Goal: Information Seeking & Learning: Find specific fact

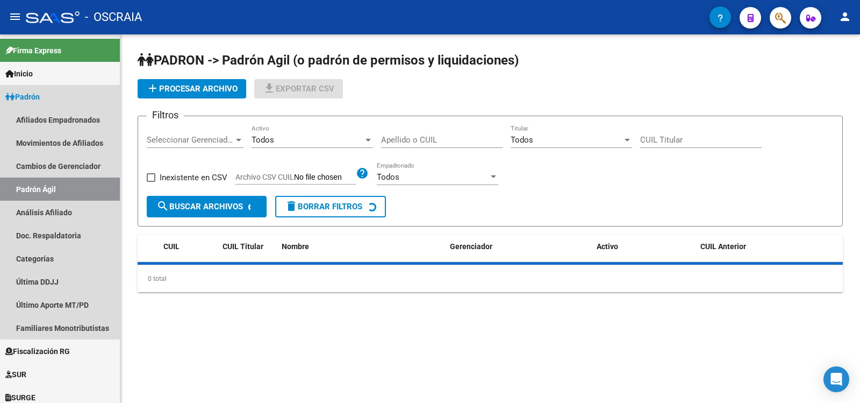
click at [73, 213] on link "Análisis Afiliado" at bounding box center [60, 212] width 120 height 23
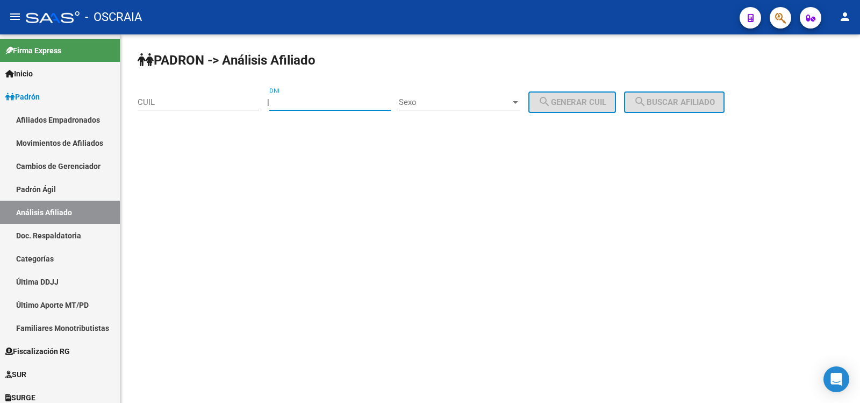
click at [300, 100] on input "DNI" at bounding box center [330, 102] width 122 height 10
paste input "24412750"
type input "24412750"
click at [452, 101] on span "Sexo" at bounding box center [455, 102] width 112 height 10
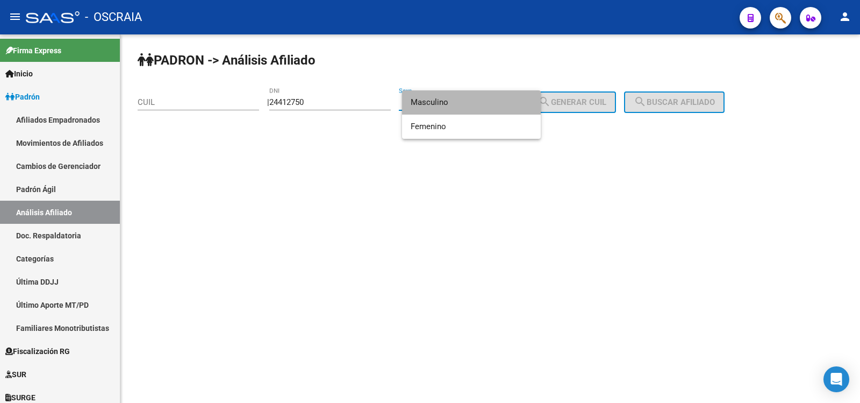
drag, startPoint x: 454, startPoint y: 101, endPoint x: 600, endPoint y: 106, distance: 145.8
click at [455, 101] on span "Masculino" at bounding box center [472, 102] width 122 height 24
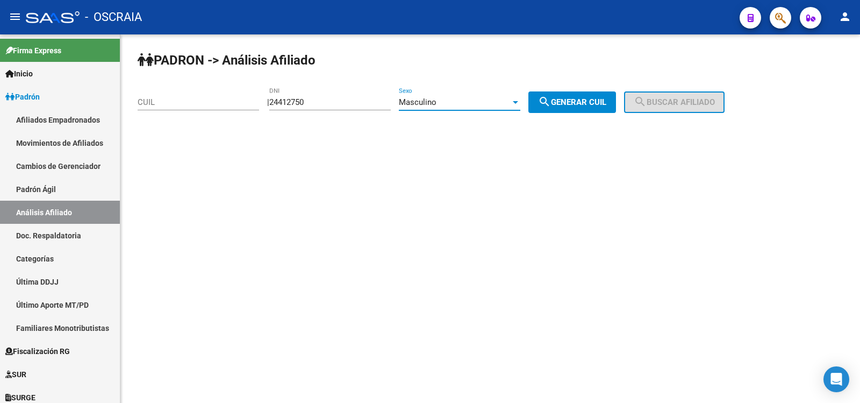
click at [601, 105] on span "search Generar CUIL" at bounding box center [572, 102] width 68 height 10
type input "23-24412750-9"
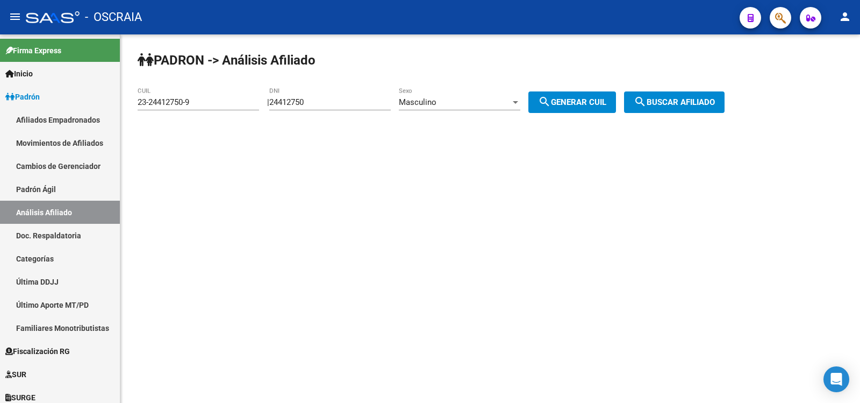
click at [667, 90] on div "PADRON -> Análisis Afiliado 23-24412750-9 CUIL | 24412750 DNI Masculino Sexo se…" at bounding box center [490, 90] width 740 height 113
click at [665, 96] on button "search Buscar afiliado" at bounding box center [674, 102] width 101 height 22
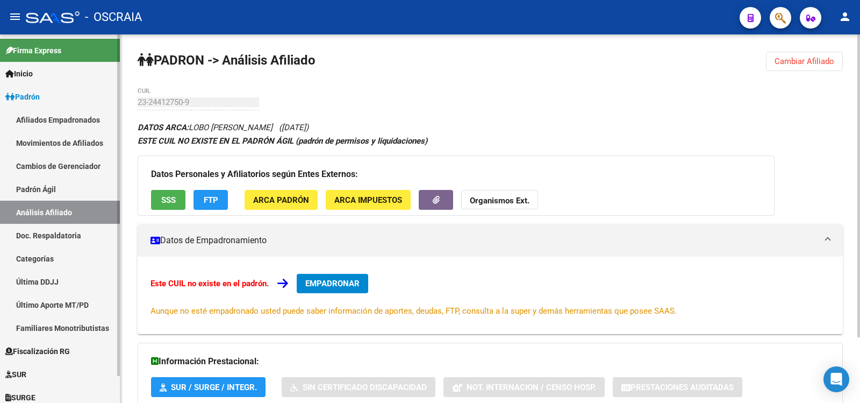
click at [67, 193] on link "Padrón Ágil" at bounding box center [60, 188] width 120 height 23
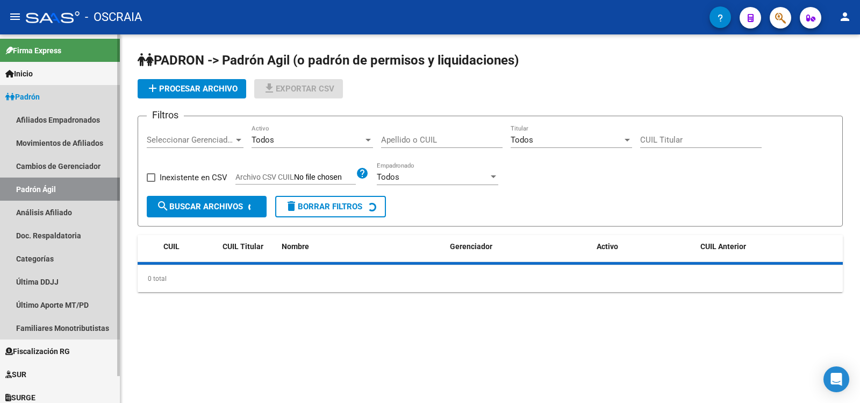
click at [81, 214] on link "Análisis Afiliado" at bounding box center [60, 212] width 120 height 23
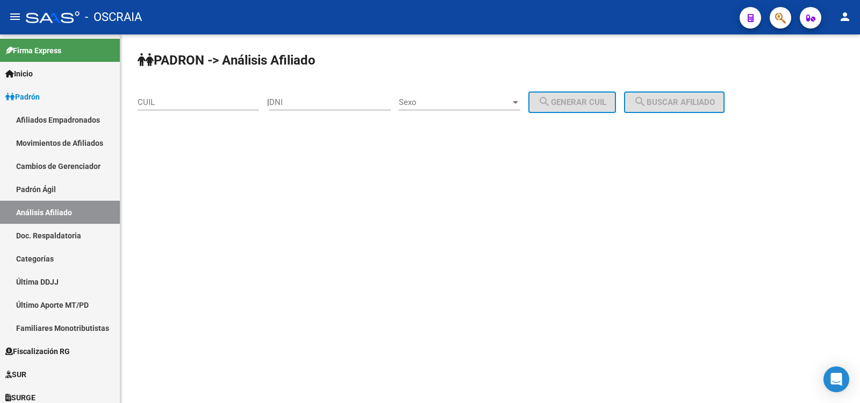
click at [203, 102] on input "CUIL" at bounding box center [199, 102] width 122 height 10
click at [327, 104] on input "DNI" at bounding box center [330, 102] width 122 height 10
click at [171, 103] on input "CUIL" at bounding box center [199, 102] width 122 height 10
paste input "20-16375669-3"
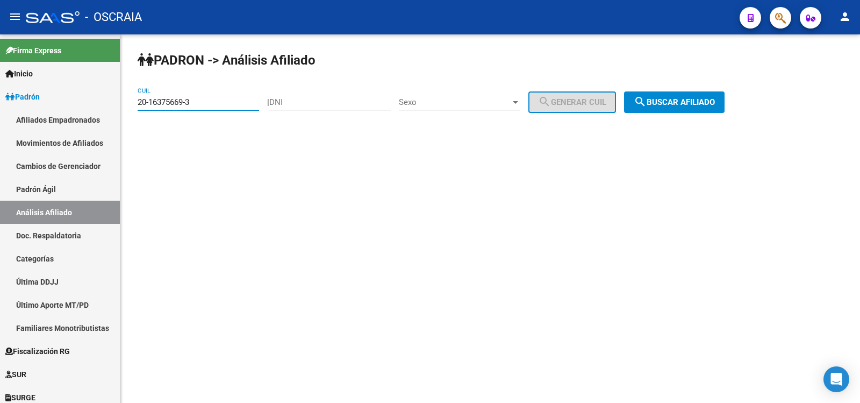
type input "20-16375669-3"
click at [668, 108] on button "search Buscar afiliado" at bounding box center [674, 102] width 101 height 22
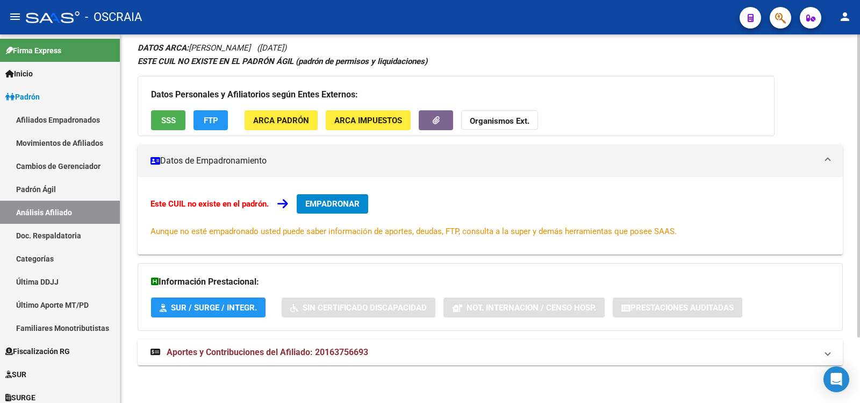
click at [347, 351] on span "Aportes y Contribuciones del Afiliado: 20163756693" at bounding box center [268, 352] width 202 height 10
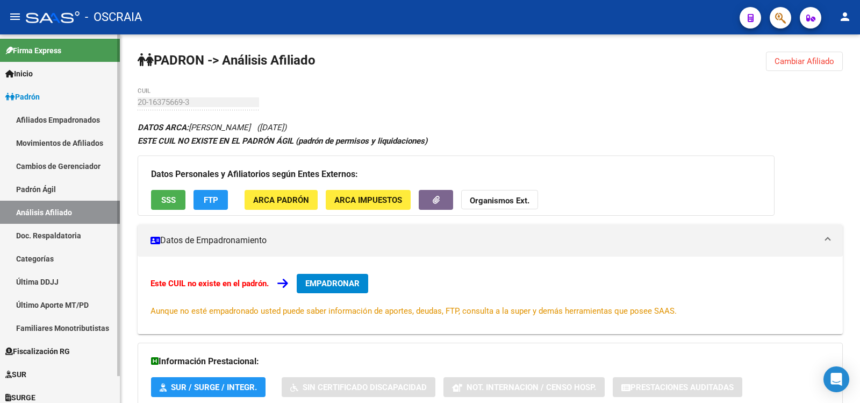
click at [68, 197] on link "Padrón Ágil" at bounding box center [60, 188] width 120 height 23
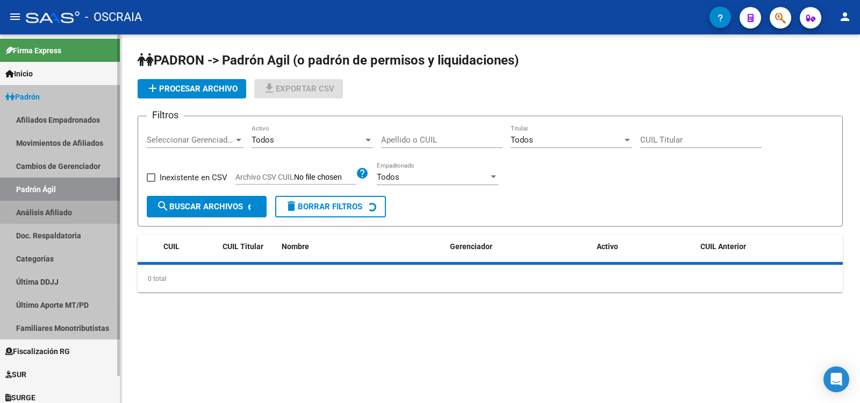
drag, startPoint x: 74, startPoint y: 208, endPoint x: 112, endPoint y: 187, distance: 43.3
click at [74, 208] on link "Análisis Afiliado" at bounding box center [60, 212] width 120 height 23
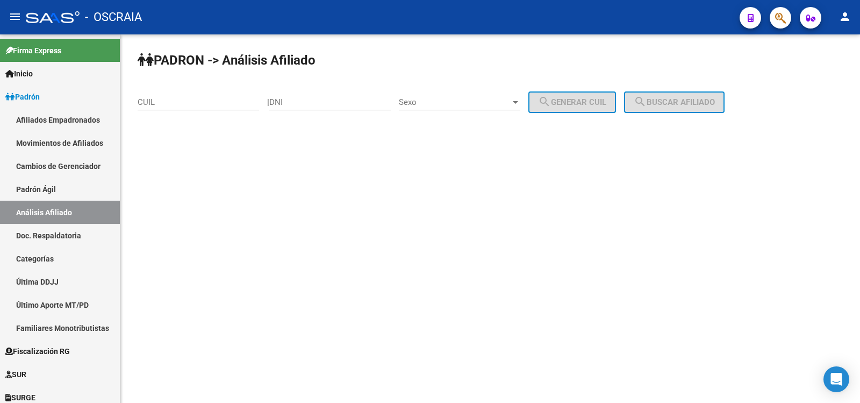
click at [224, 102] on input "CUIL" at bounding box center [199, 102] width 122 height 10
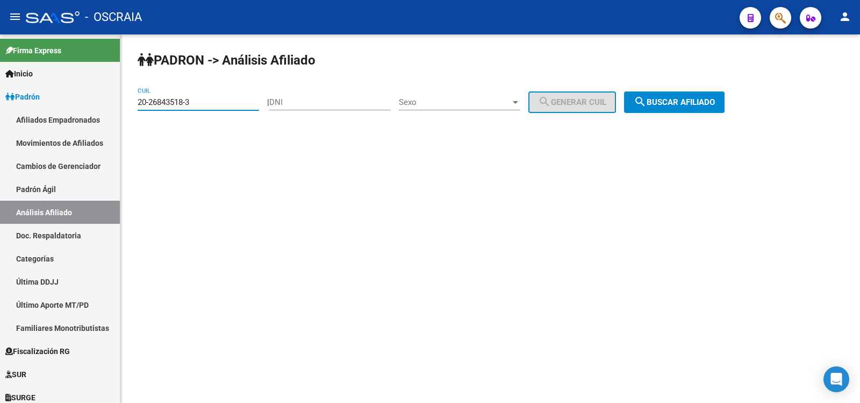
type input "20-26843518-3"
click at [638, 99] on button "search Buscar afiliado" at bounding box center [674, 102] width 101 height 22
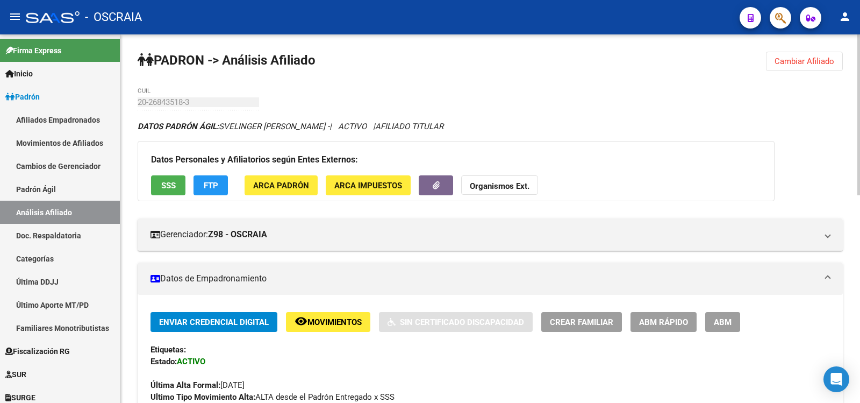
scroll to position [476, 0]
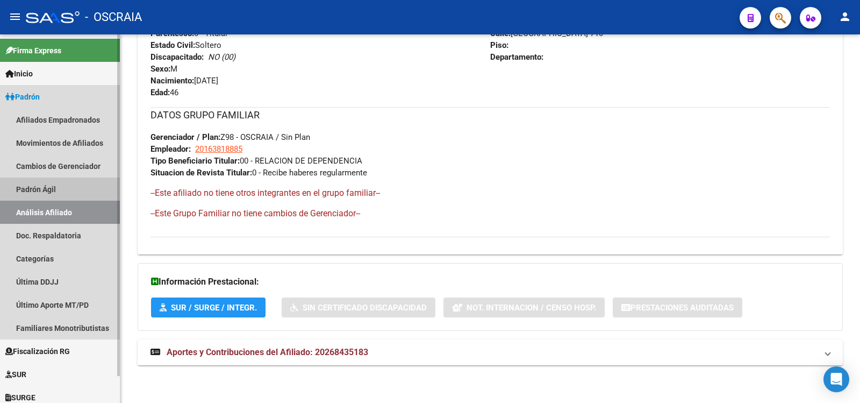
click at [87, 190] on link "Padrón Ágil" at bounding box center [60, 188] width 120 height 23
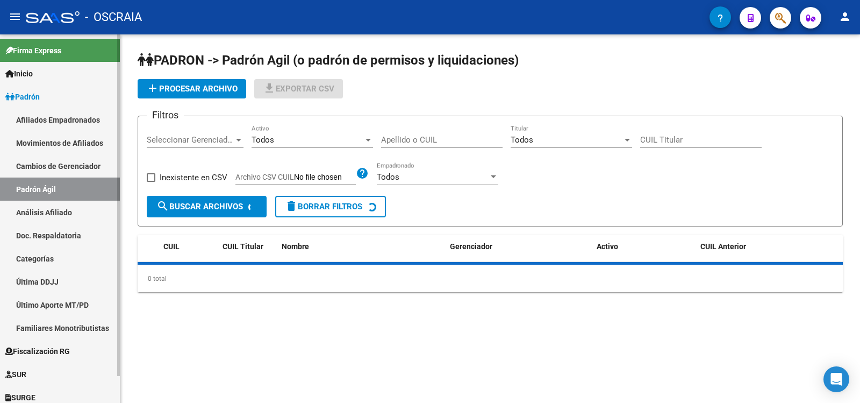
click at [96, 216] on link "Análisis Afiliado" at bounding box center [60, 212] width 120 height 23
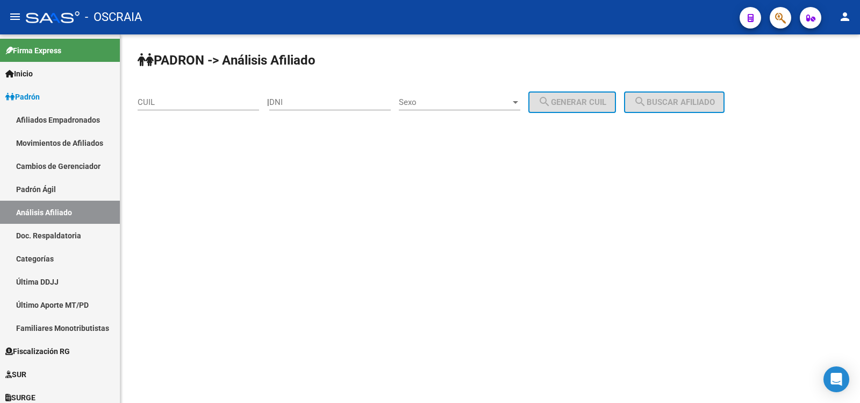
click at [223, 102] on input "CUIL" at bounding box center [199, 102] width 122 height 10
drag, startPoint x: 223, startPoint y: 102, endPoint x: 120, endPoint y: 107, distance: 102.3
click at [120, 107] on div "PADRON -> Análisis Afiliado 20-46904184-0 CUIL | DNI Sexo Sexo search Generar C…" at bounding box center [490, 102] width 740 height 137
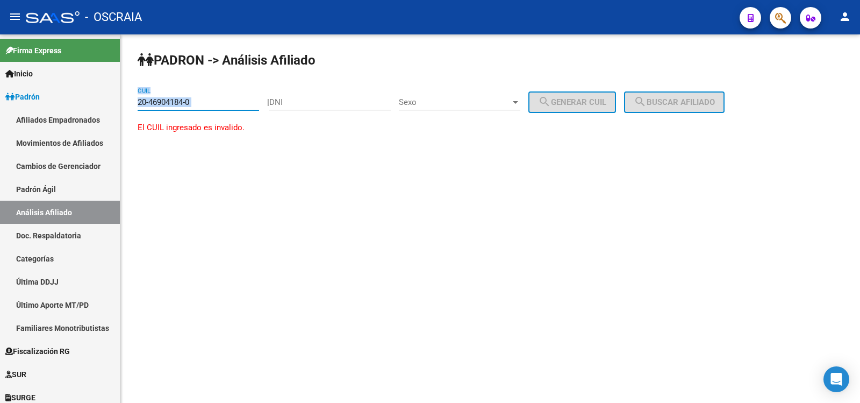
click at [252, 103] on input "20-46904184-0" at bounding box center [199, 102] width 122 height 10
type input "2"
click at [169, 104] on input "CUIL" at bounding box center [199, 102] width 122 height 10
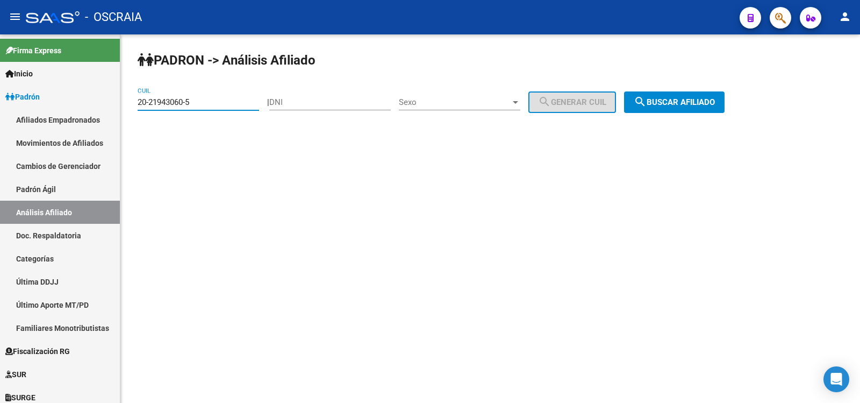
type input "20-21943060-5"
click at [675, 108] on button "search Buscar afiliado" at bounding box center [674, 102] width 101 height 22
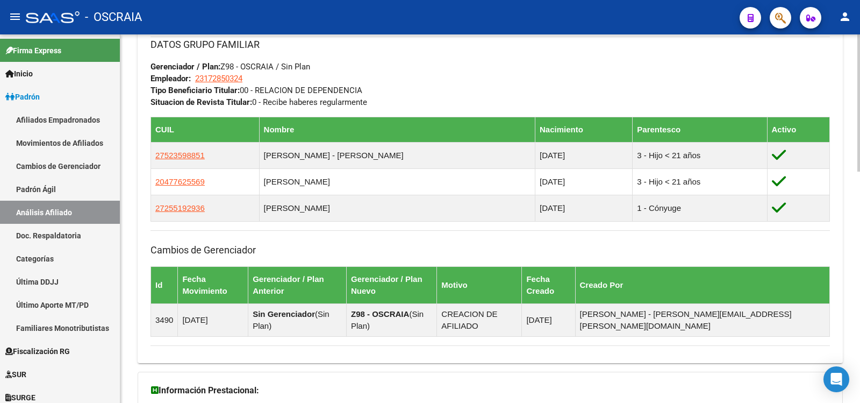
scroll to position [359, 0]
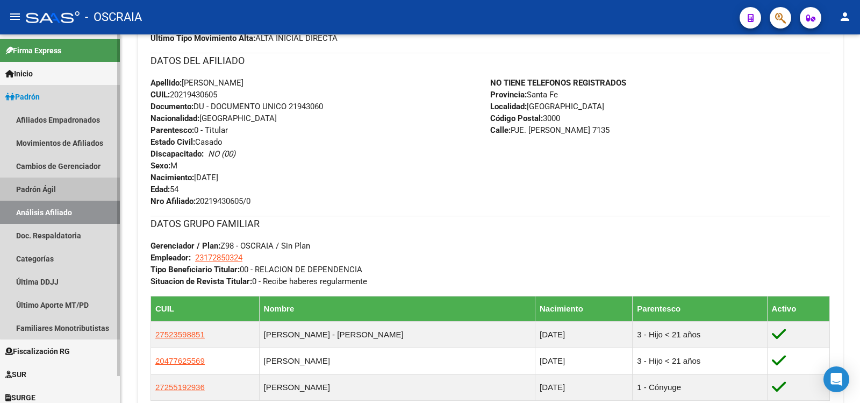
click at [75, 197] on link "Padrón Ágil" at bounding box center [60, 188] width 120 height 23
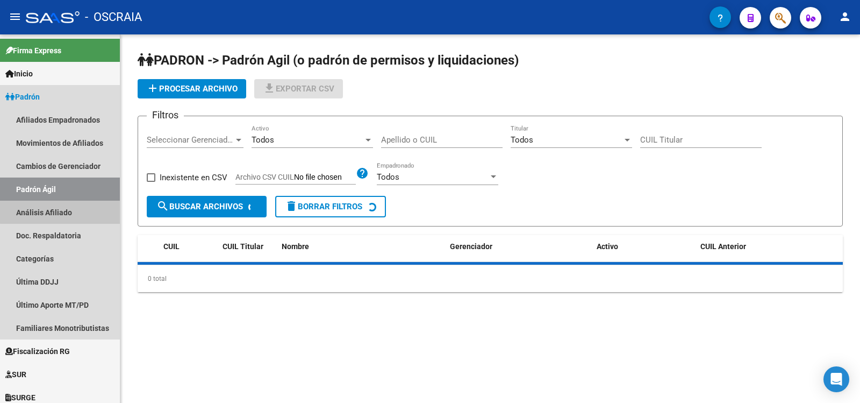
drag, startPoint x: 79, startPoint y: 205, endPoint x: 218, endPoint y: 84, distance: 184.1
click at [80, 205] on link "Análisis Afiliado" at bounding box center [60, 212] width 120 height 23
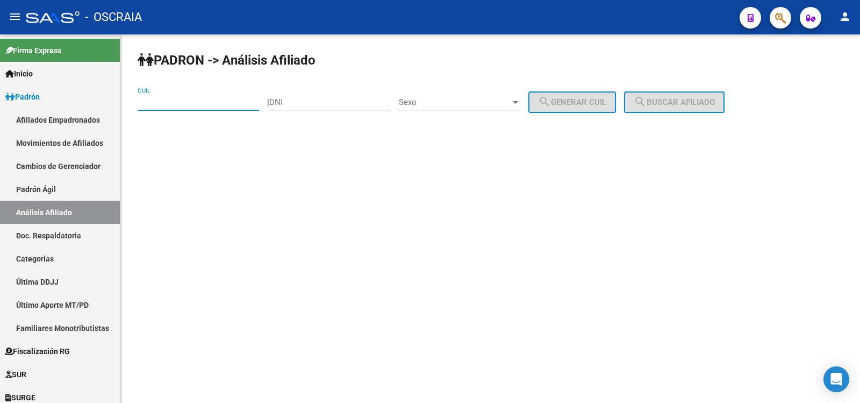
click at [210, 101] on input "CUIL" at bounding box center [199, 102] width 122 height 10
type input "27-27584727-0"
click at [708, 103] on span "search Buscar afiliado" at bounding box center [674, 102] width 81 height 10
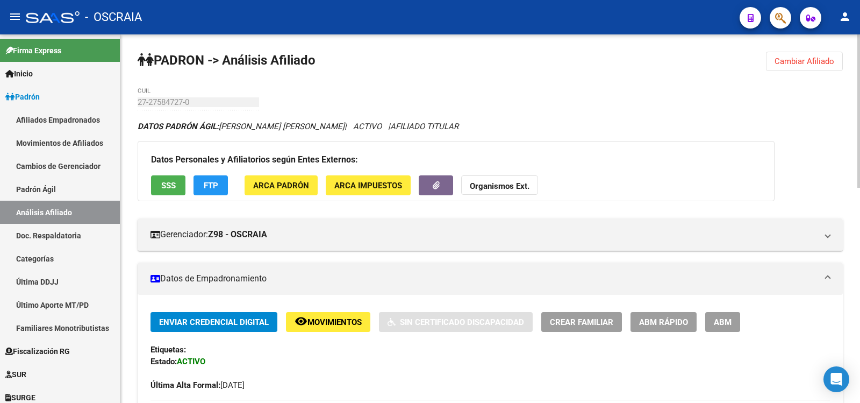
scroll to position [359, 0]
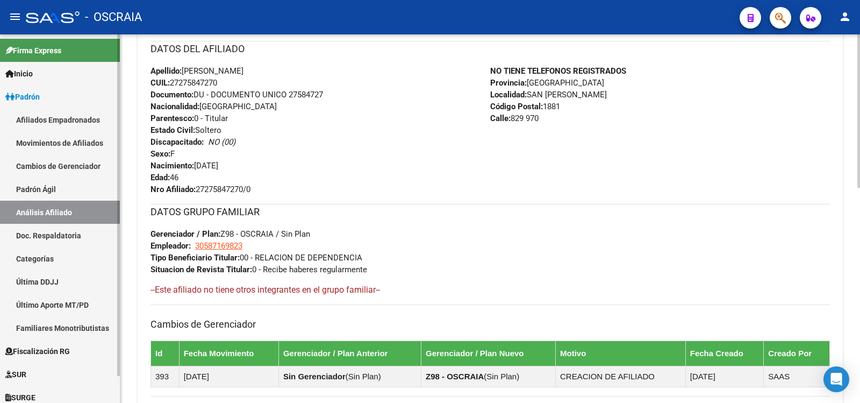
click at [61, 195] on link "Padrón Ágil" at bounding box center [60, 188] width 120 height 23
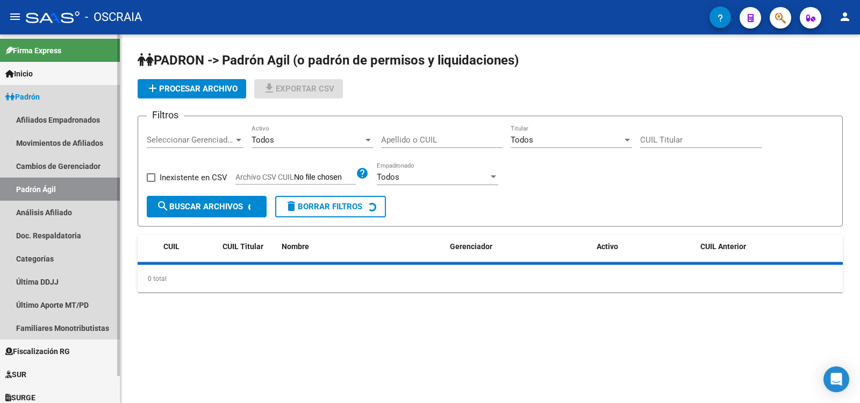
click at [63, 209] on link "Análisis Afiliado" at bounding box center [60, 212] width 120 height 23
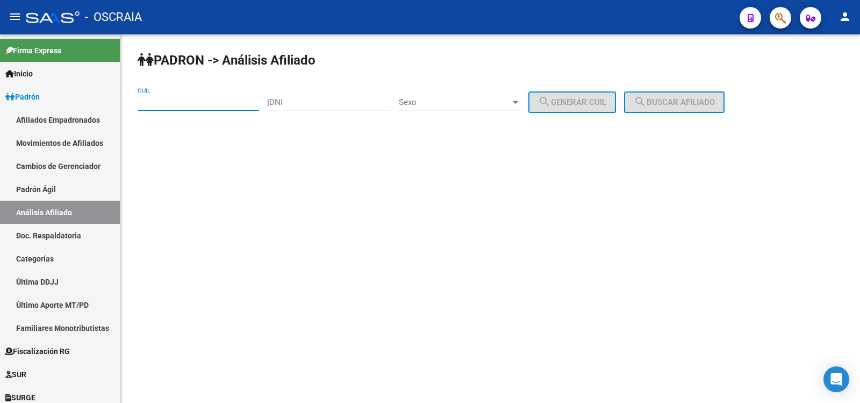
click at [209, 101] on input "CUIL" at bounding box center [199, 102] width 122 height 10
drag, startPoint x: 209, startPoint y: 101, endPoint x: 39, endPoint y: 109, distance: 170.1
click at [39, 109] on mat-sidenav-container "Firma Express Inicio Calendario SSS Instructivos Contacto OS Padrón Afiliados E…" at bounding box center [430, 218] width 860 height 368
type input "27-20227067-6"
click at [675, 109] on button "search Buscar afiliado" at bounding box center [674, 102] width 101 height 22
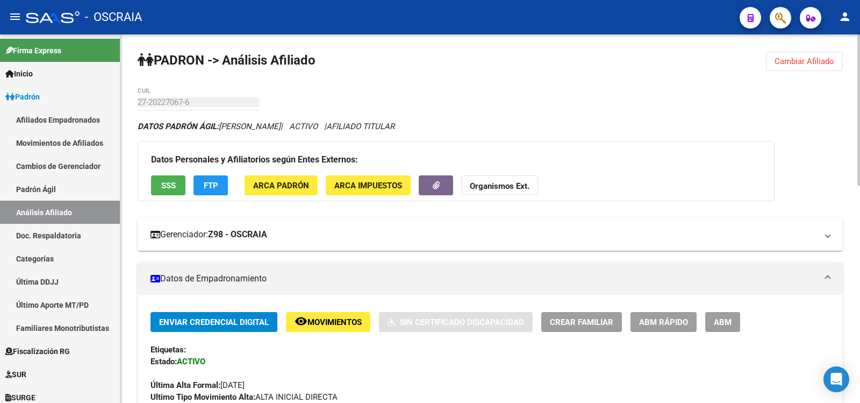
scroll to position [179, 0]
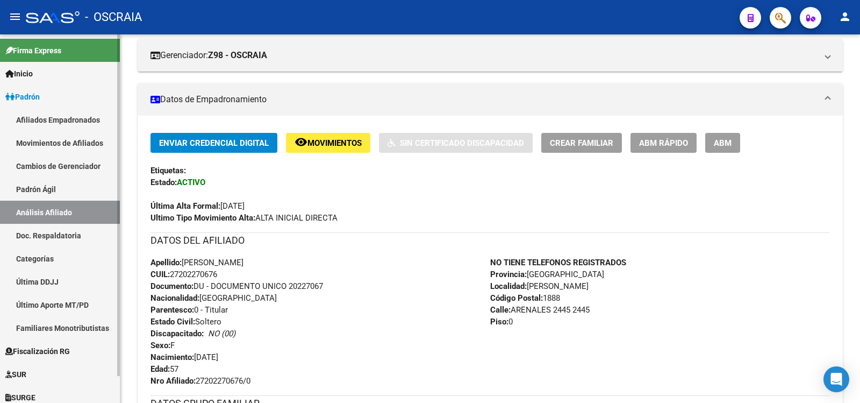
click at [77, 182] on link "Padrón Ágil" at bounding box center [60, 188] width 120 height 23
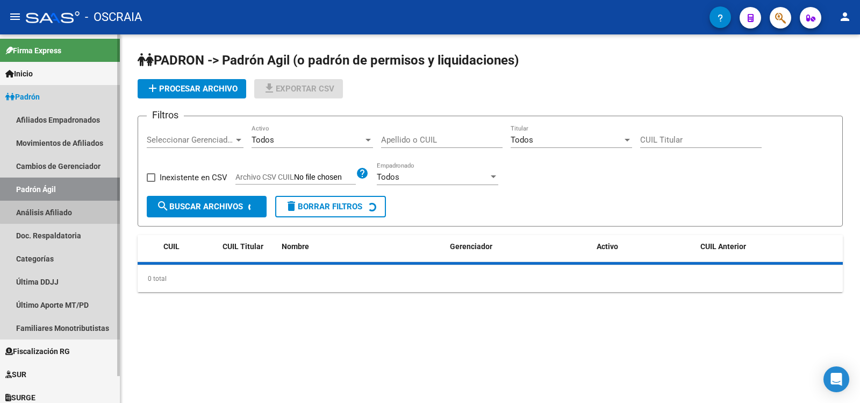
click at [79, 201] on link "Análisis Afiliado" at bounding box center [60, 212] width 120 height 23
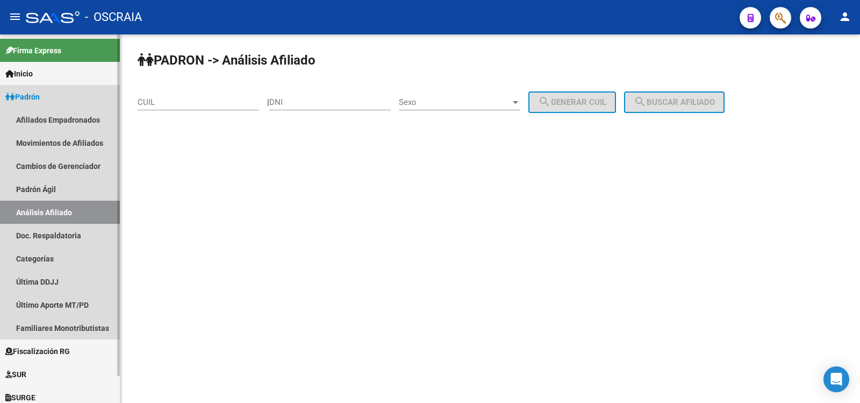
click at [108, 209] on link "Análisis Afiliado" at bounding box center [60, 212] width 120 height 23
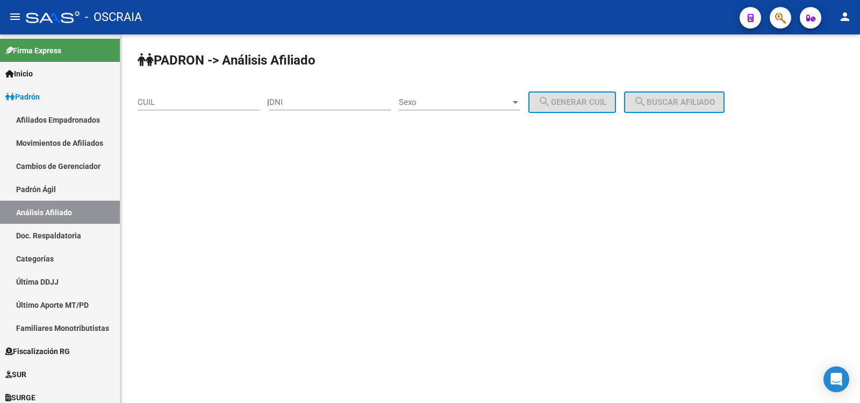
click at [210, 103] on input "CUIL" at bounding box center [199, 102] width 122 height 10
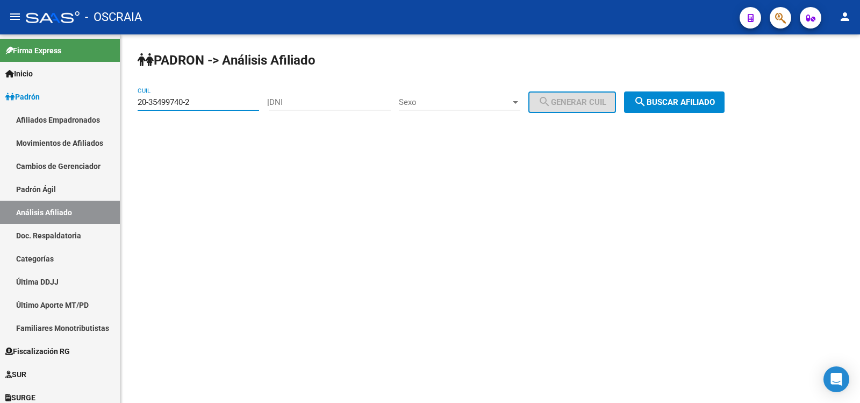
type input "20-35499740-2"
click at [673, 103] on span "search Buscar afiliado" at bounding box center [674, 102] width 81 height 10
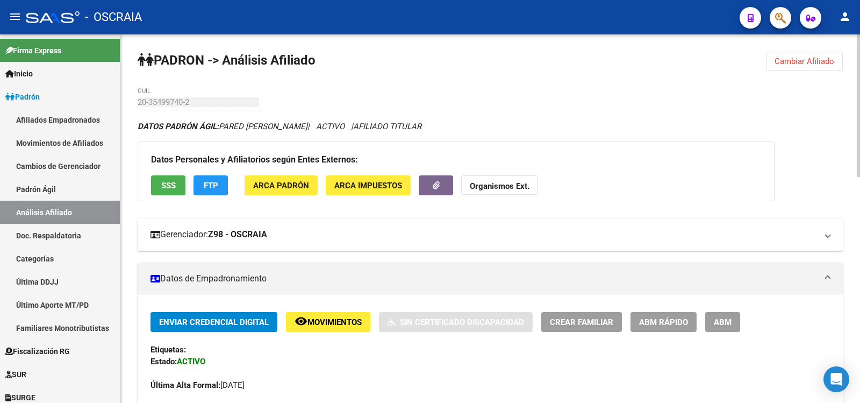
scroll to position [359, 0]
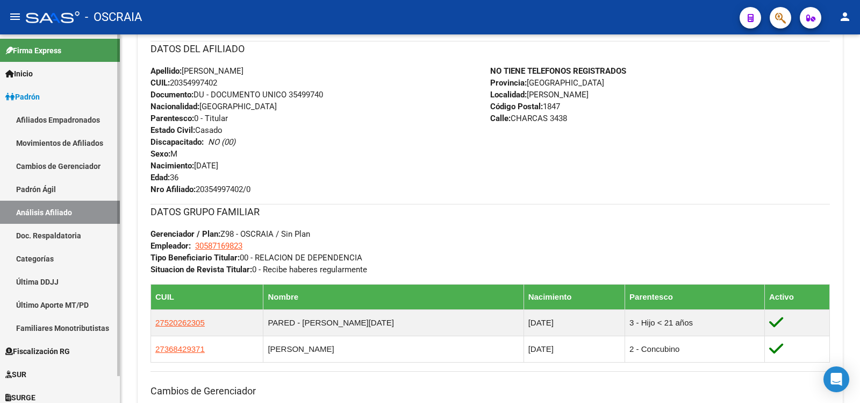
click at [74, 190] on link "Padrón Ágil" at bounding box center [60, 188] width 120 height 23
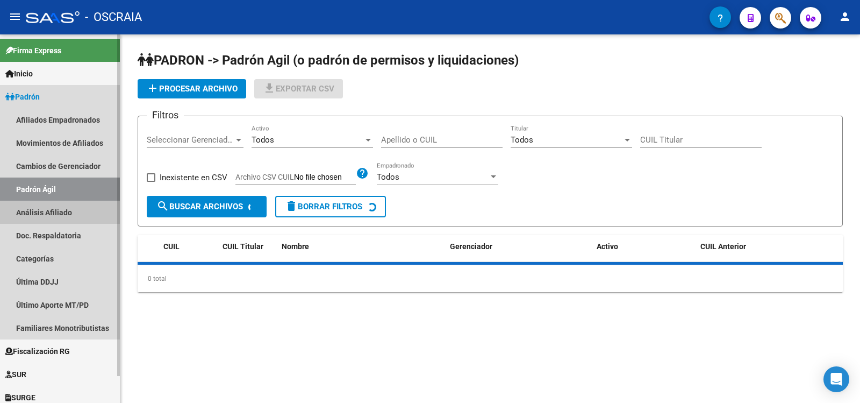
click at [77, 202] on link "Análisis Afiliado" at bounding box center [60, 212] width 120 height 23
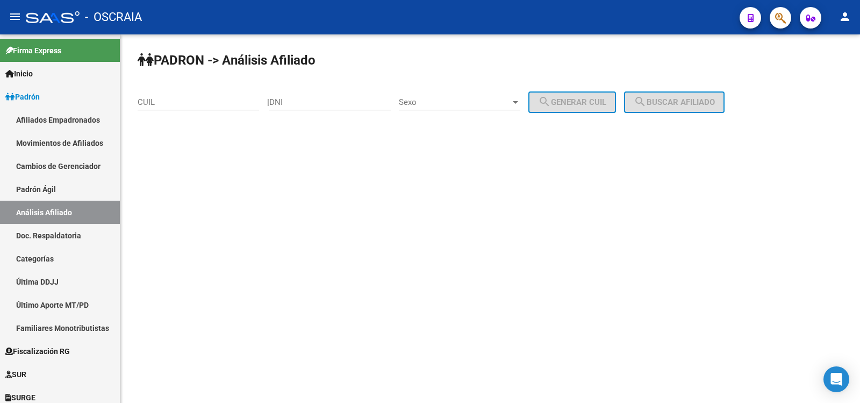
click at [187, 94] on div "CUIL" at bounding box center [199, 98] width 122 height 23
click at [188, 103] on input "CUIL" at bounding box center [199, 102] width 122 height 10
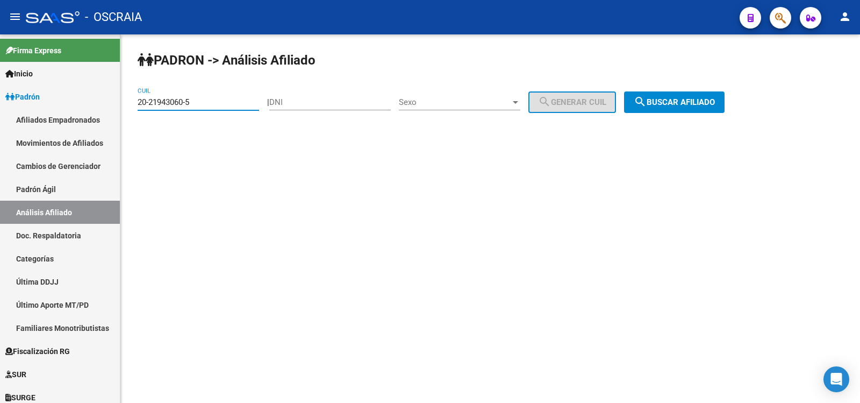
type input "20-21943060-5"
click at [698, 94] on button "search Buscar afiliado" at bounding box center [674, 102] width 101 height 22
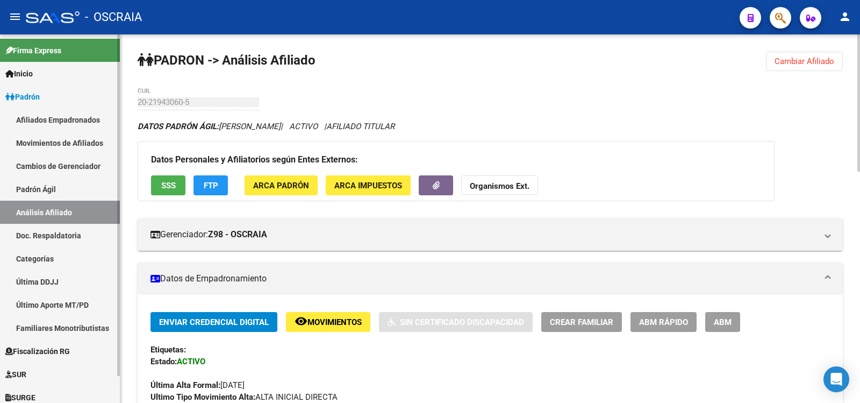
click at [35, 194] on link "Padrón Ágil" at bounding box center [60, 188] width 120 height 23
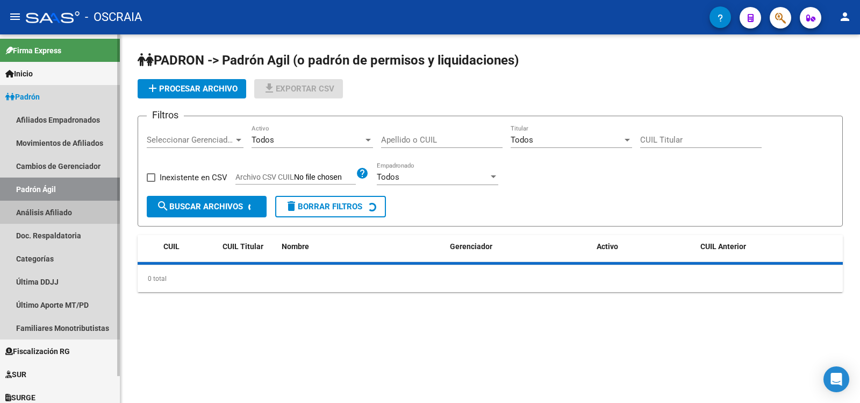
click at [52, 208] on link "Análisis Afiliado" at bounding box center [60, 212] width 120 height 23
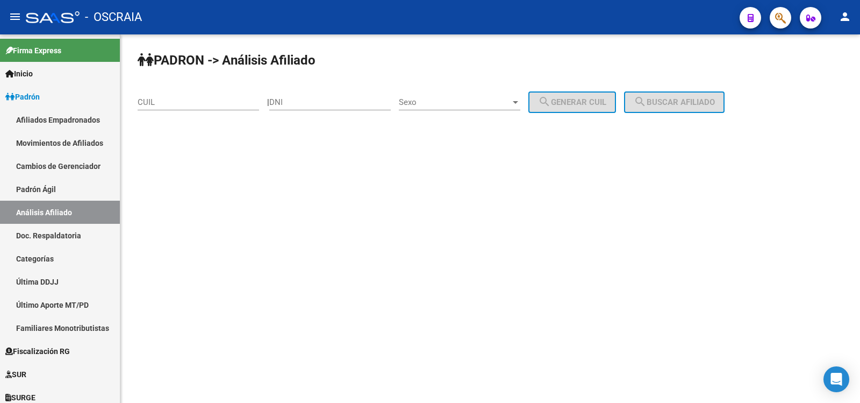
click at [189, 97] on div "CUIL" at bounding box center [199, 98] width 122 height 23
click at [191, 105] on input "CUIL" at bounding box center [199, 102] width 122 height 10
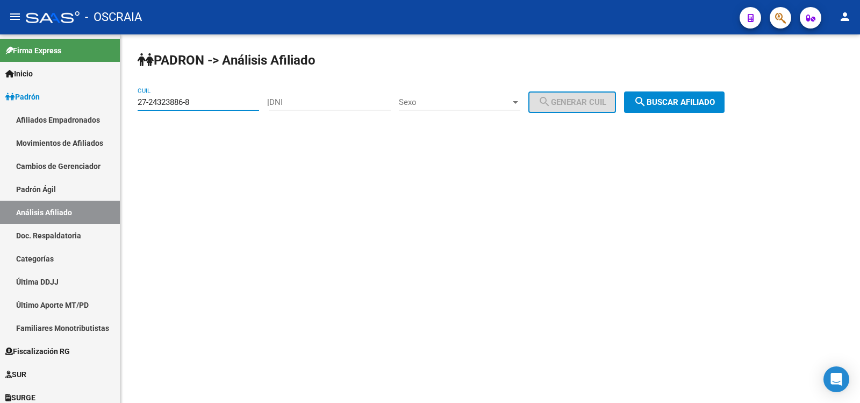
type input "27-24323886-8"
click at [699, 112] on button "search Buscar afiliado" at bounding box center [674, 102] width 101 height 22
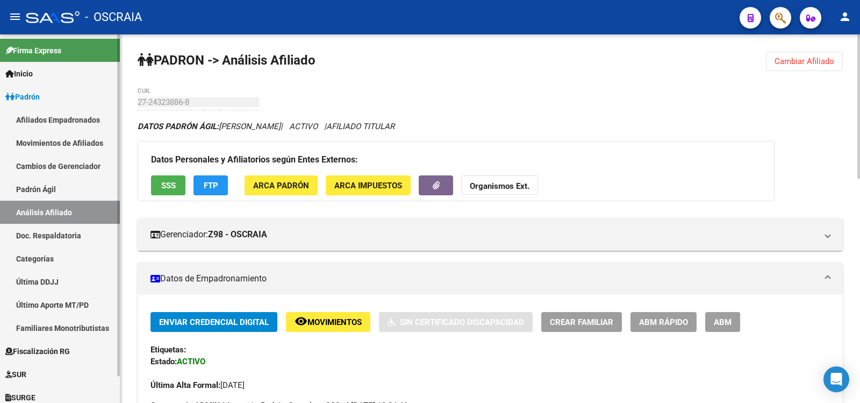
drag, startPoint x: 55, startPoint y: 189, endPoint x: 41, endPoint y: 203, distance: 19.8
click at [54, 189] on link "Padrón Ágil" at bounding box center [60, 188] width 120 height 23
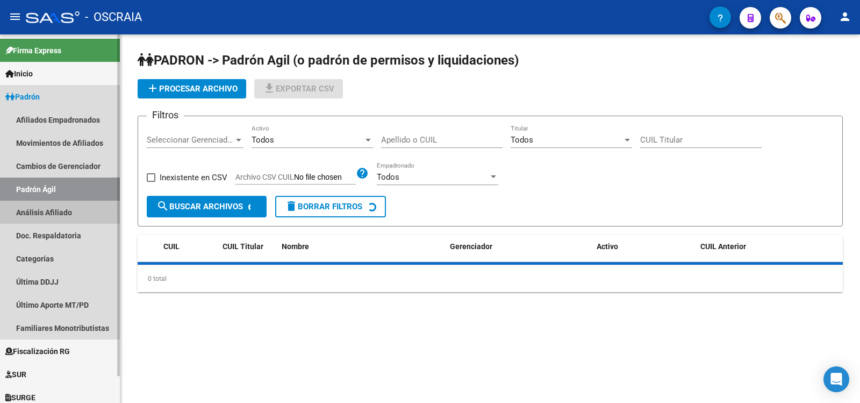
click at [41, 203] on link "Análisis Afiliado" at bounding box center [60, 212] width 120 height 23
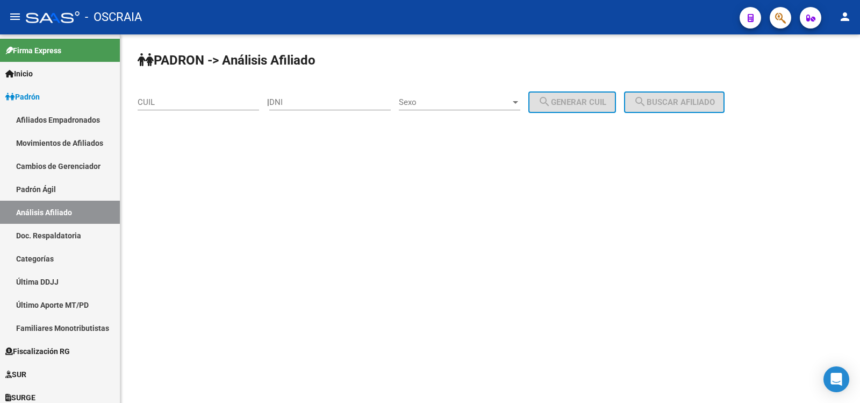
click at [299, 94] on div "DNI" at bounding box center [330, 98] width 122 height 23
click at [292, 108] on div "DNI" at bounding box center [330, 98] width 122 height 23
click at [316, 102] on input "DNI" at bounding box center [330, 102] width 122 height 10
type input "27413167"
click at [493, 88] on div "Sexo Sexo" at bounding box center [460, 98] width 122 height 23
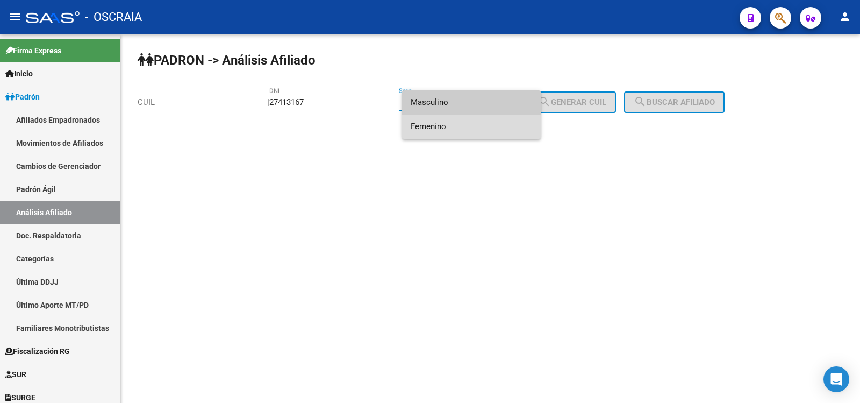
click at [474, 125] on span "Femenino" at bounding box center [472, 127] width 122 height 24
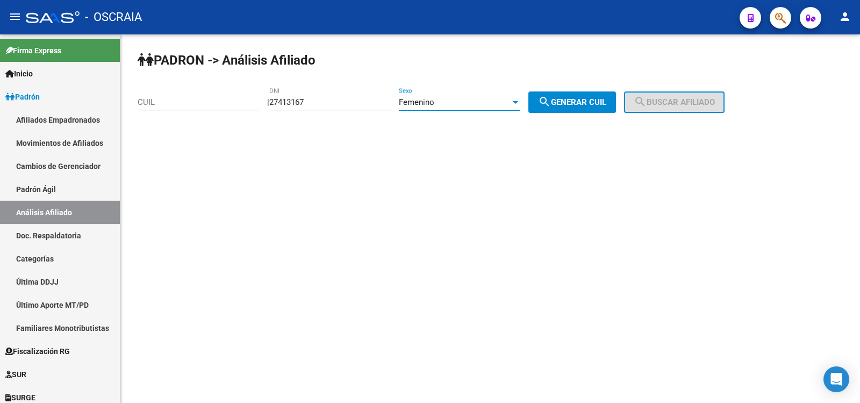
click at [588, 111] on button "search Generar CUIL" at bounding box center [573, 102] width 88 height 22
type input "27-27413167-0"
click at [690, 101] on span "search Buscar afiliado" at bounding box center [674, 102] width 81 height 10
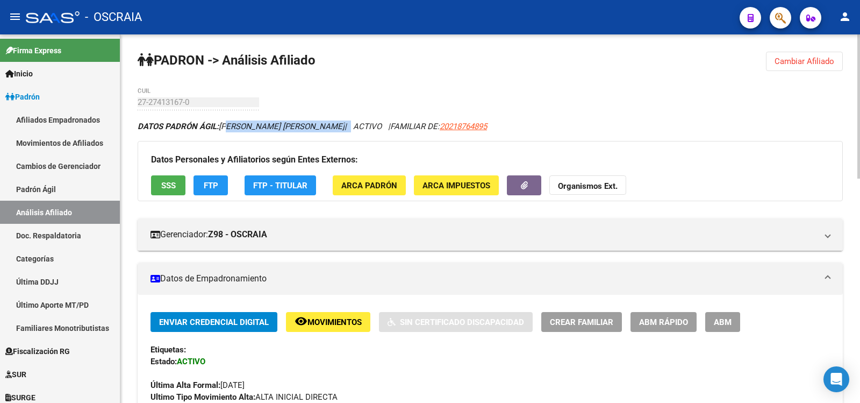
copy icon "ASCIMENTO [PERSON_NAME]"
copy icon "[PERSON_NAME] [PERSON_NAME]"
drag, startPoint x: 387, startPoint y: 124, endPoint x: 222, endPoint y: 131, distance: 165.8
click at [222, 131] on div "DATOS [PERSON_NAME]: [PERSON_NAME] [PERSON_NAME] | ACTIVO | FAMILIAR DE: 202187…" at bounding box center [491, 126] width 706 height 12
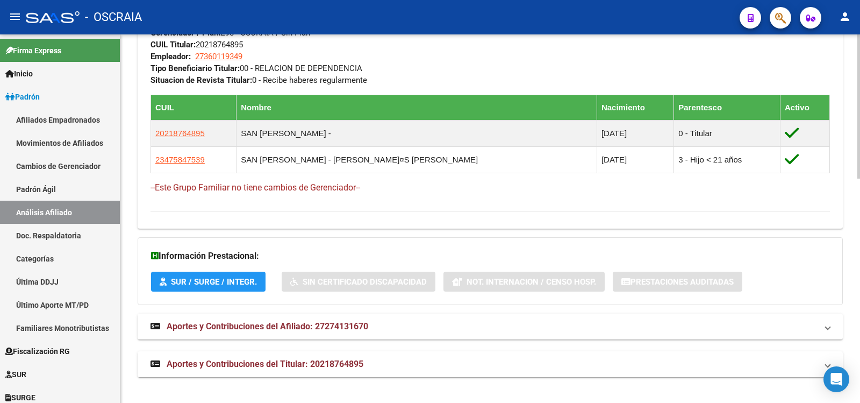
scroll to position [393, 0]
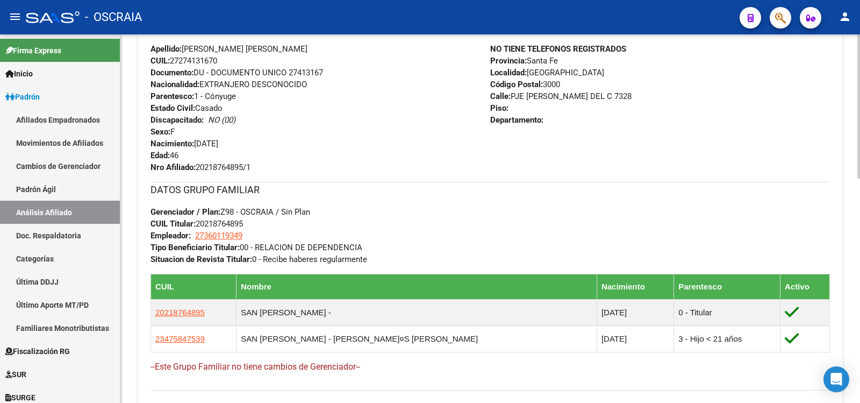
copy span "20218764895"
drag, startPoint x: 257, startPoint y: 225, endPoint x: 199, endPoint y: 224, distance: 58.1
click at [199, 224] on div "DATOS GRUPO FAMILIAR Gerenciador / Plan: Z98 - OSCRAIA / Sin Plan CUIL Titular:…" at bounding box center [491, 223] width 680 height 83
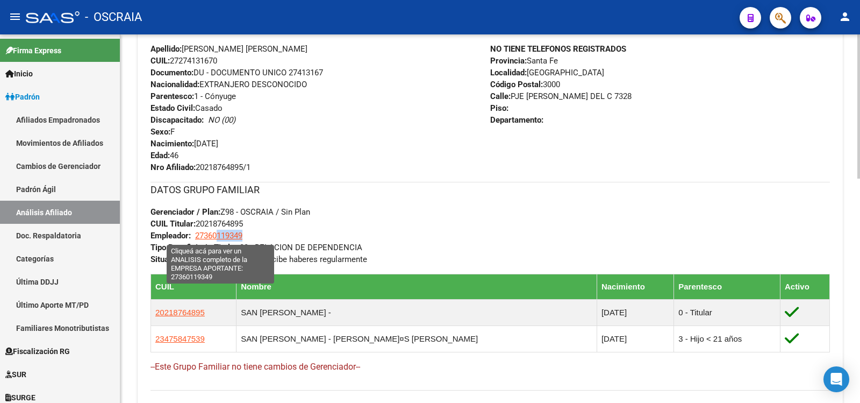
drag, startPoint x: 257, startPoint y: 236, endPoint x: 235, endPoint y: 240, distance: 21.9
click at [231, 240] on div "DATOS GRUPO FAMILIAR Gerenciador / Plan: Z98 - OSCRAIA / Sin Plan CUIL Titular:…" at bounding box center [491, 223] width 680 height 83
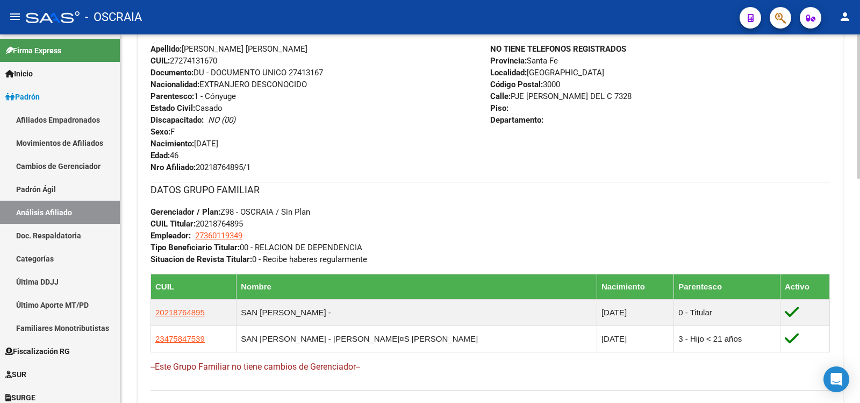
drag, startPoint x: 385, startPoint y: 168, endPoint x: 353, endPoint y: 155, distance: 35.0
click at [383, 168] on div "Apellido: [PERSON_NAME] [PERSON_NAME] CUIL: 27274131670 Documento: DU - DOCUMEN…" at bounding box center [321, 108] width 340 height 130
copy span "27274131670"
drag, startPoint x: 260, startPoint y: 59, endPoint x: 173, endPoint y: 62, distance: 87.7
click at [173, 62] on div "Apellido: [PERSON_NAME] [PERSON_NAME] CUIL: 27274131670 Documento: DU - DOCUMEN…" at bounding box center [321, 108] width 340 height 130
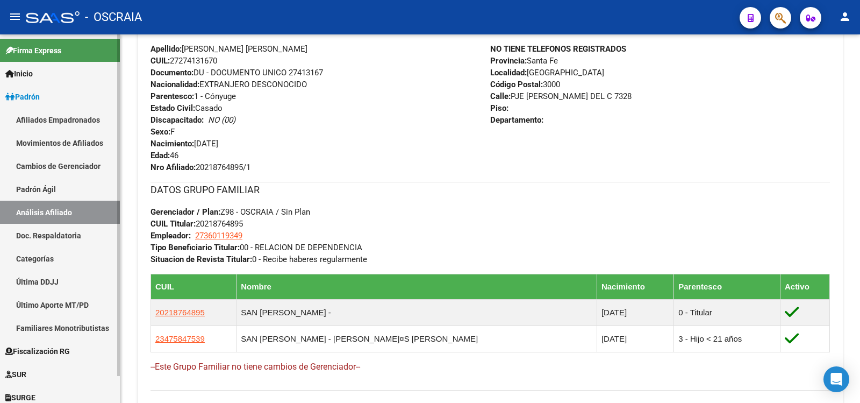
drag, startPoint x: 72, startPoint y: 187, endPoint x: 72, endPoint y: 207, distance: 19.9
click at [72, 189] on link "Padrón Ágil" at bounding box center [60, 188] width 120 height 23
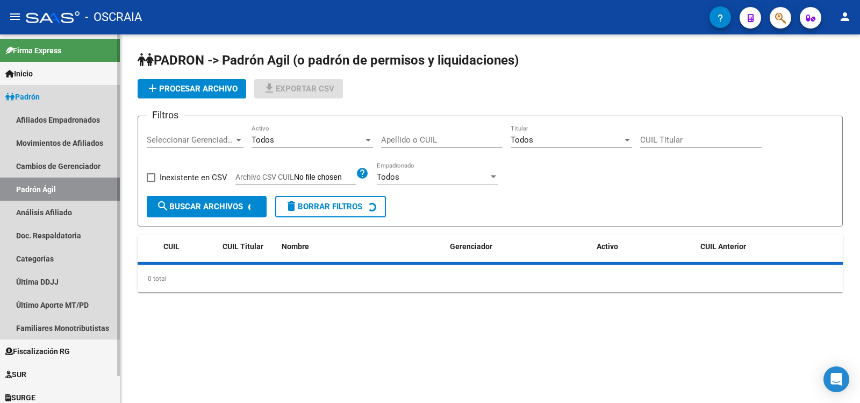
click at [72, 207] on link "Análisis Afiliado" at bounding box center [60, 212] width 120 height 23
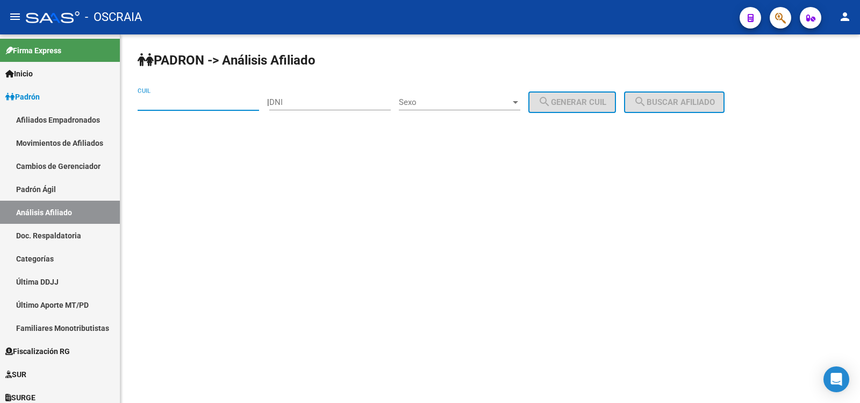
paste input "27-31879211-4"
drag, startPoint x: 183, startPoint y: 102, endPoint x: 251, endPoint y: 99, distance: 67.3
click at [184, 101] on input "CUIL" at bounding box center [199, 102] width 122 height 10
type input "27-31879211-4"
click at [666, 104] on span "search Buscar afiliado" at bounding box center [674, 102] width 81 height 10
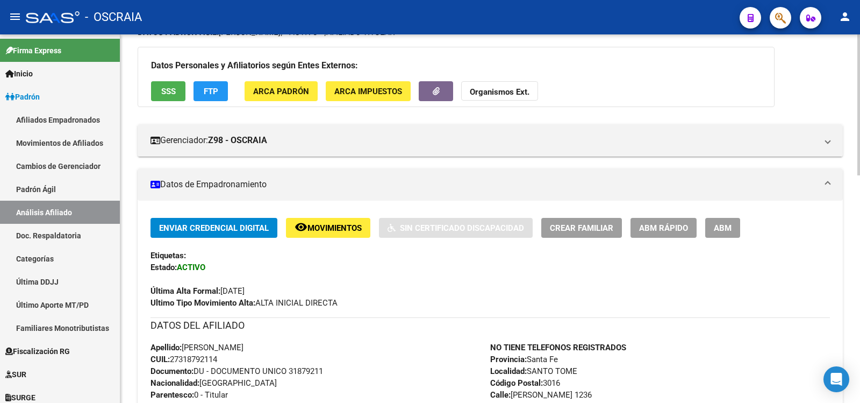
scroll to position [453, 0]
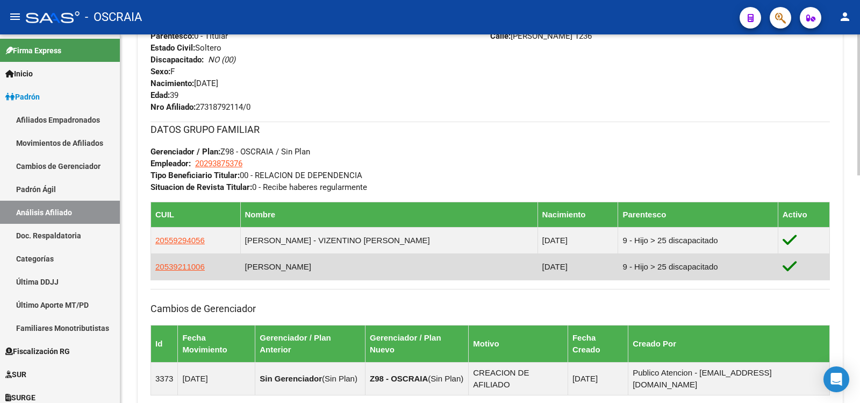
copy td "[PERSON_NAME]"
drag, startPoint x: 356, startPoint y: 261, endPoint x: 254, endPoint y: 265, distance: 102.3
click at [254, 265] on td "[PERSON_NAME]" at bounding box center [388, 266] width 297 height 26
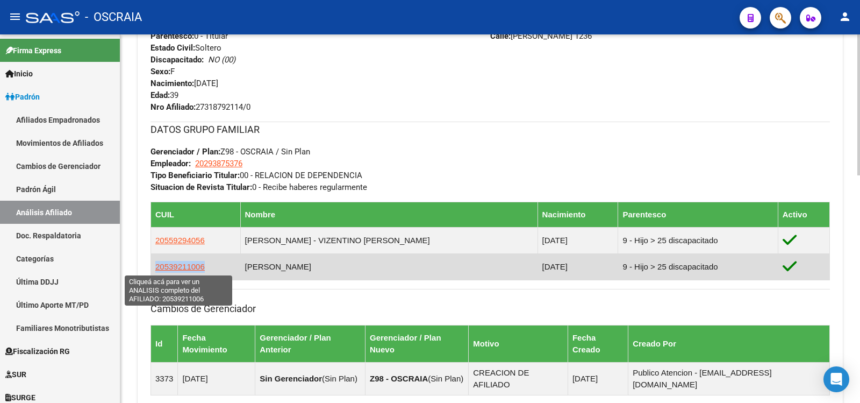
copy span "20539211006"
drag, startPoint x: 206, startPoint y: 265, endPoint x: 156, endPoint y: 268, distance: 49.6
click at [156, 268] on td "20539211006" at bounding box center [196, 266] width 90 height 26
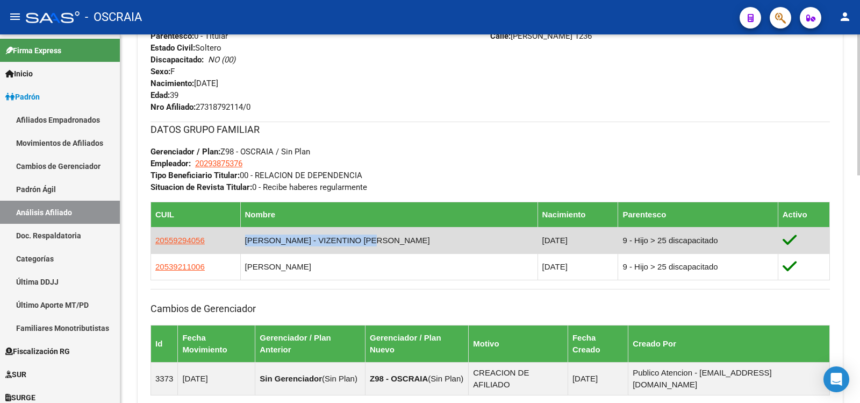
copy td "[PERSON_NAME] - VIZENTINO [PERSON_NAME]"
drag, startPoint x: 349, startPoint y: 240, endPoint x: 255, endPoint y: 238, distance: 93.6
click at [255, 238] on td "[PERSON_NAME] - VIZENTINO [PERSON_NAME]" at bounding box center [388, 240] width 297 height 26
copy span "20559294056"
drag, startPoint x: 191, startPoint y: 240, endPoint x: 155, endPoint y: 241, distance: 36.1
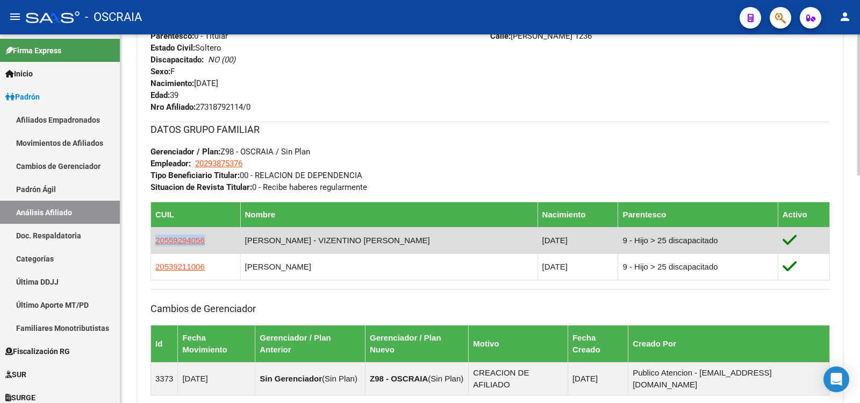
click at [155, 241] on td "20559294056" at bounding box center [196, 240] width 90 height 26
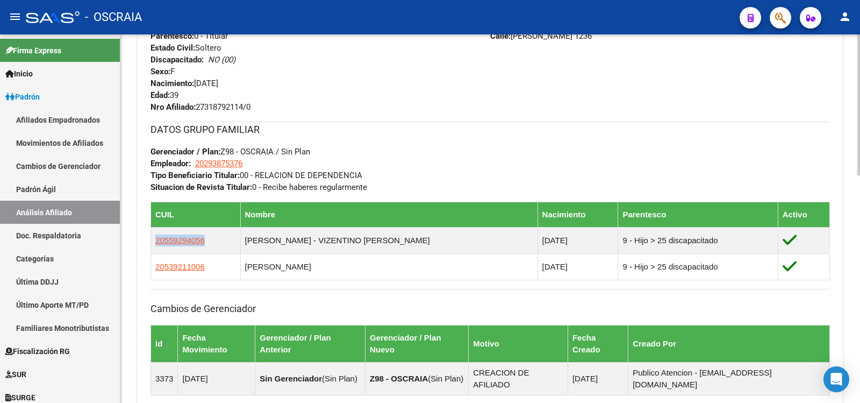
scroll to position [273, 0]
